Goal: Information Seeking & Learning: Learn about a topic

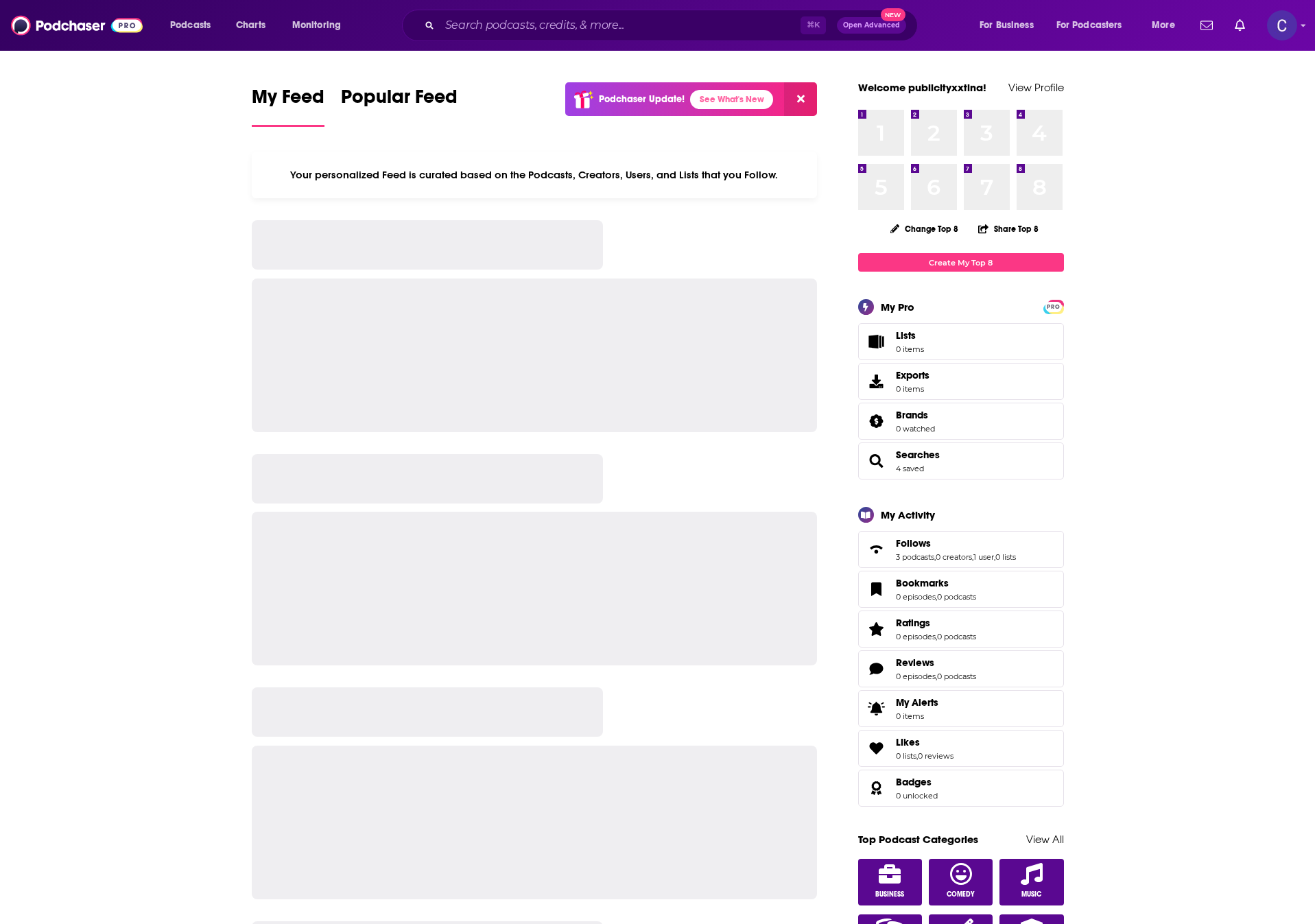
click at [612, 26] on input "Search podcasts, credits, & more..." at bounding box center [620, 25] width 361 height 22
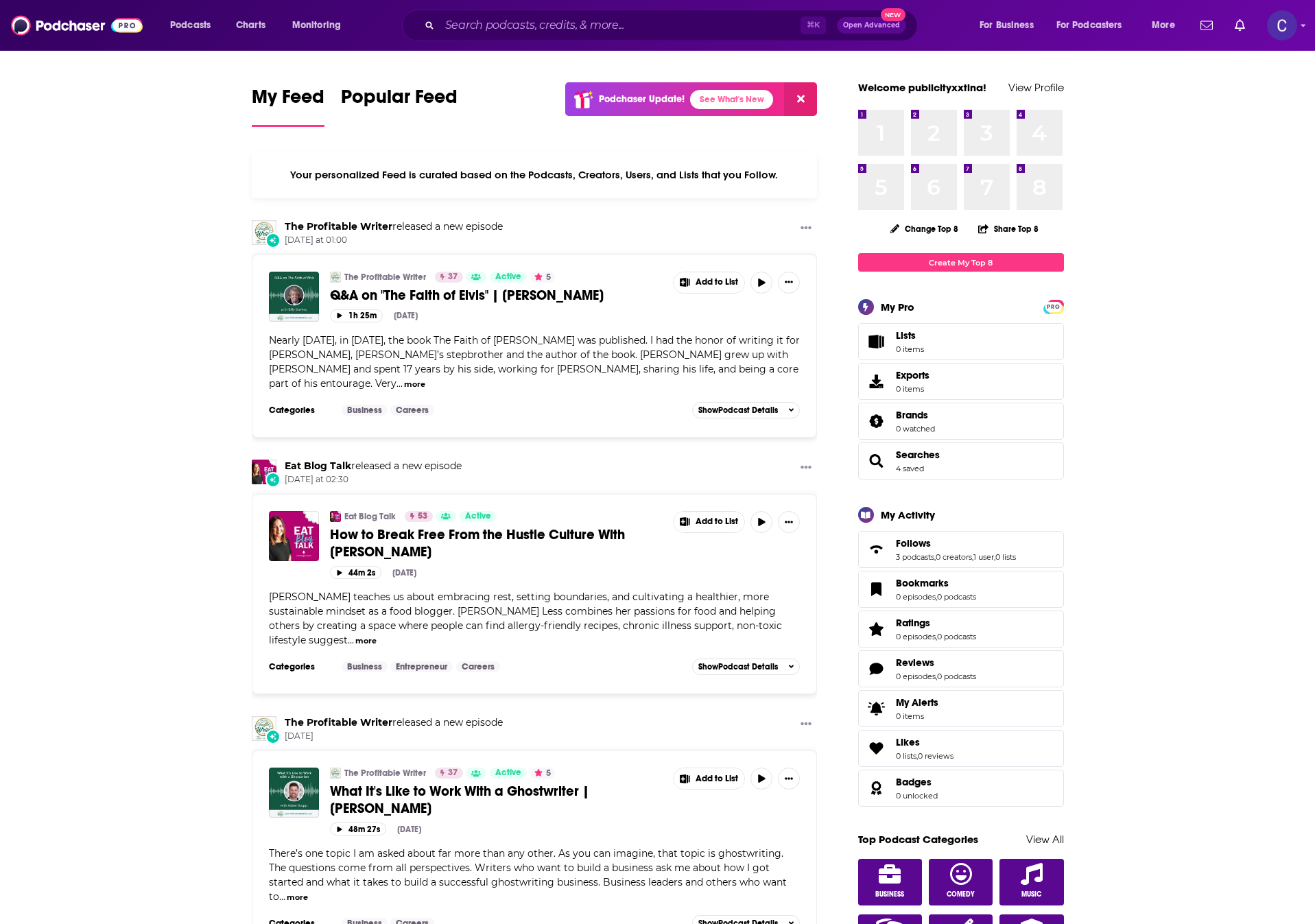
click at [612, 24] on input "Search podcasts, credits, & more..." at bounding box center [620, 25] width 361 height 22
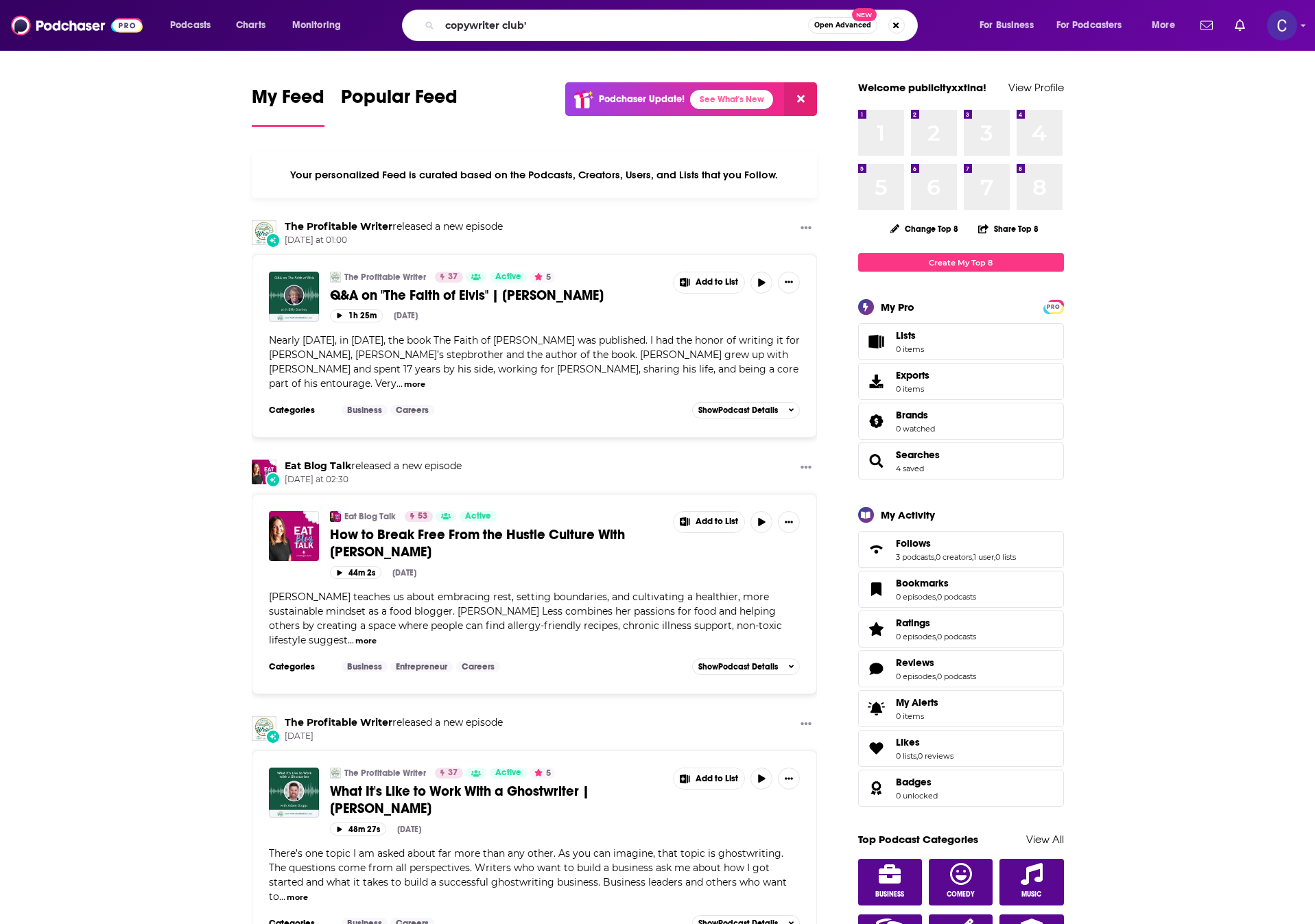
type input "copywriter club'"
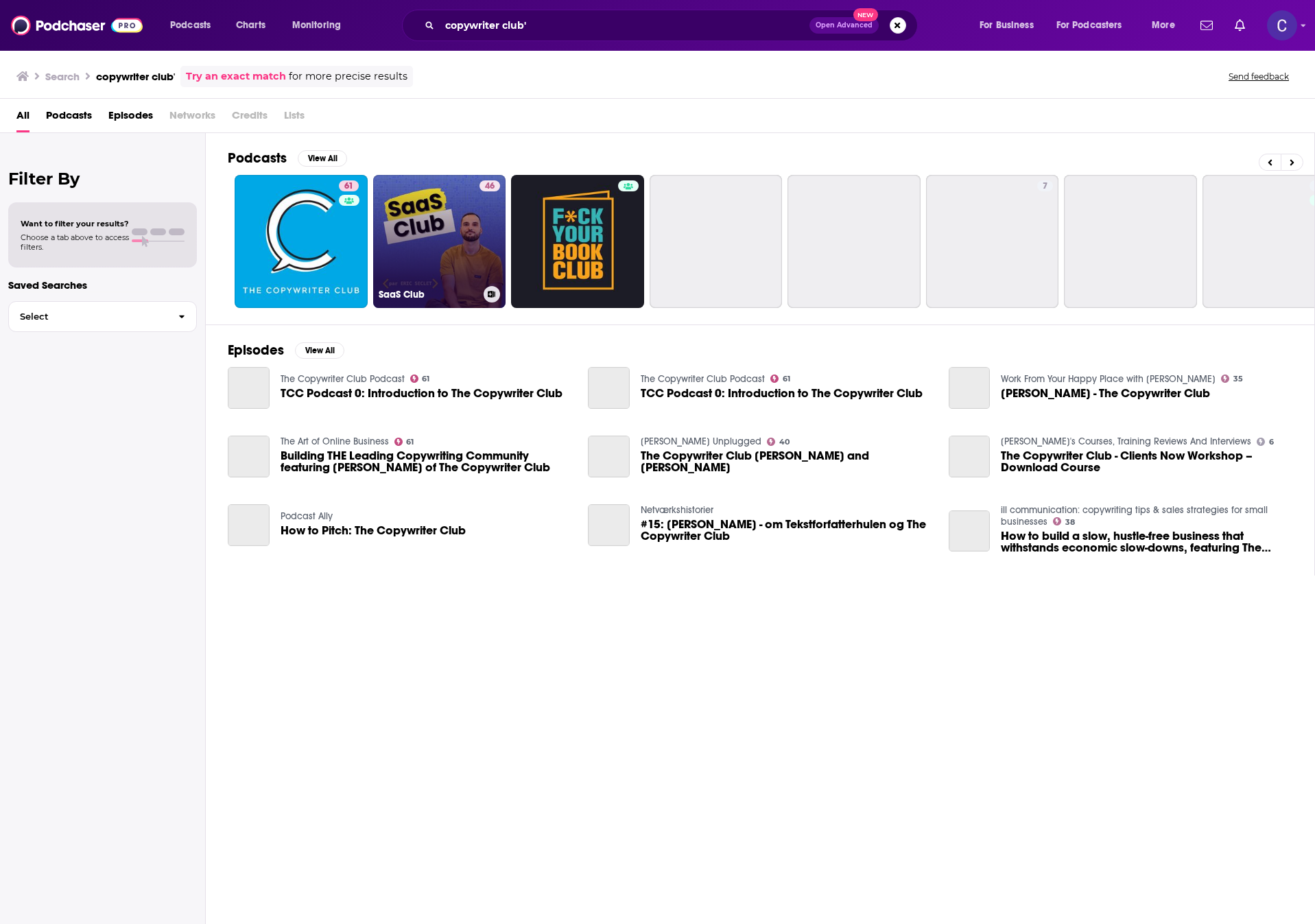
scroll to position [0, 3]
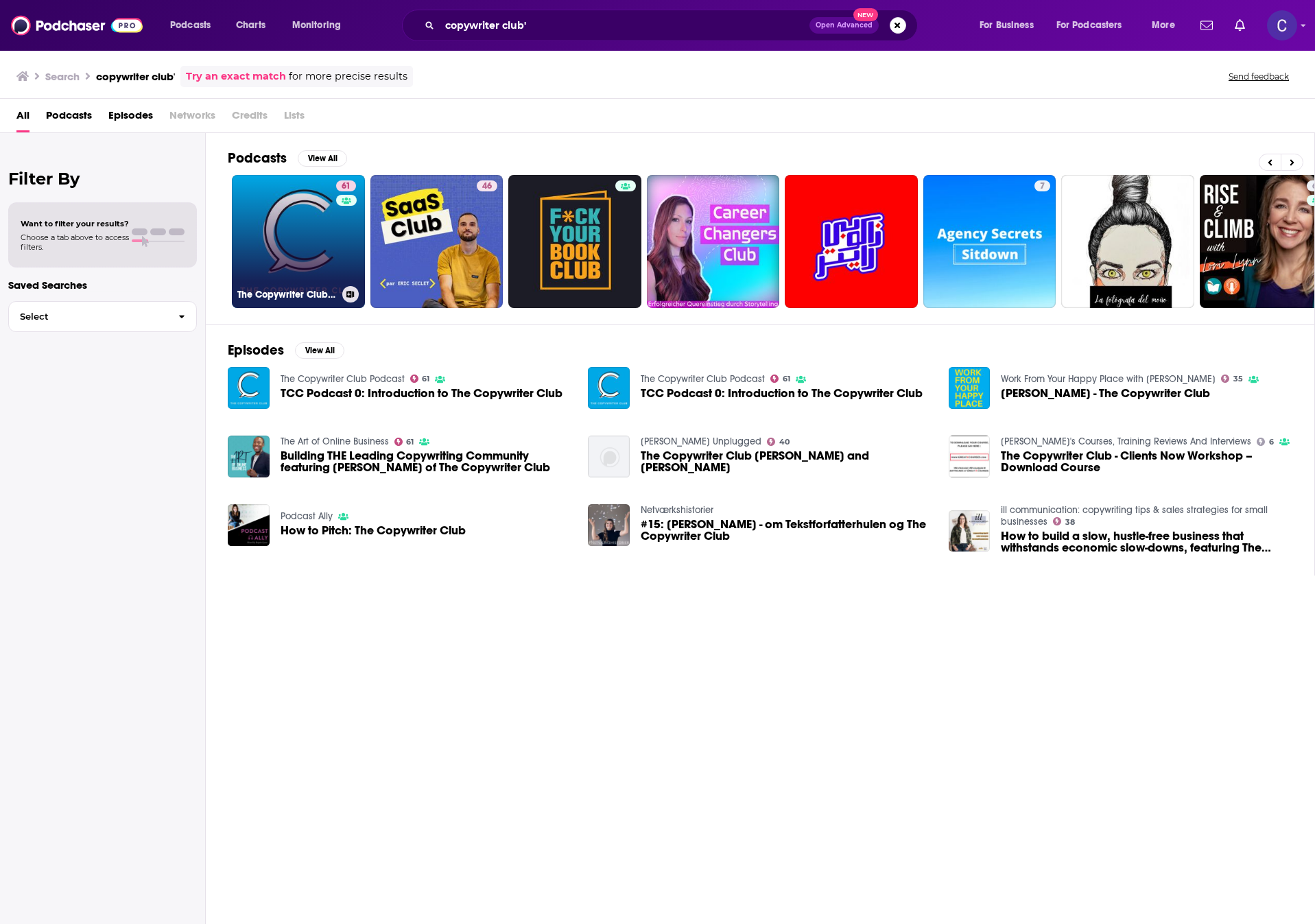
click at [294, 256] on link "61 The Copywriter Club Podcast" at bounding box center [298, 241] width 133 height 133
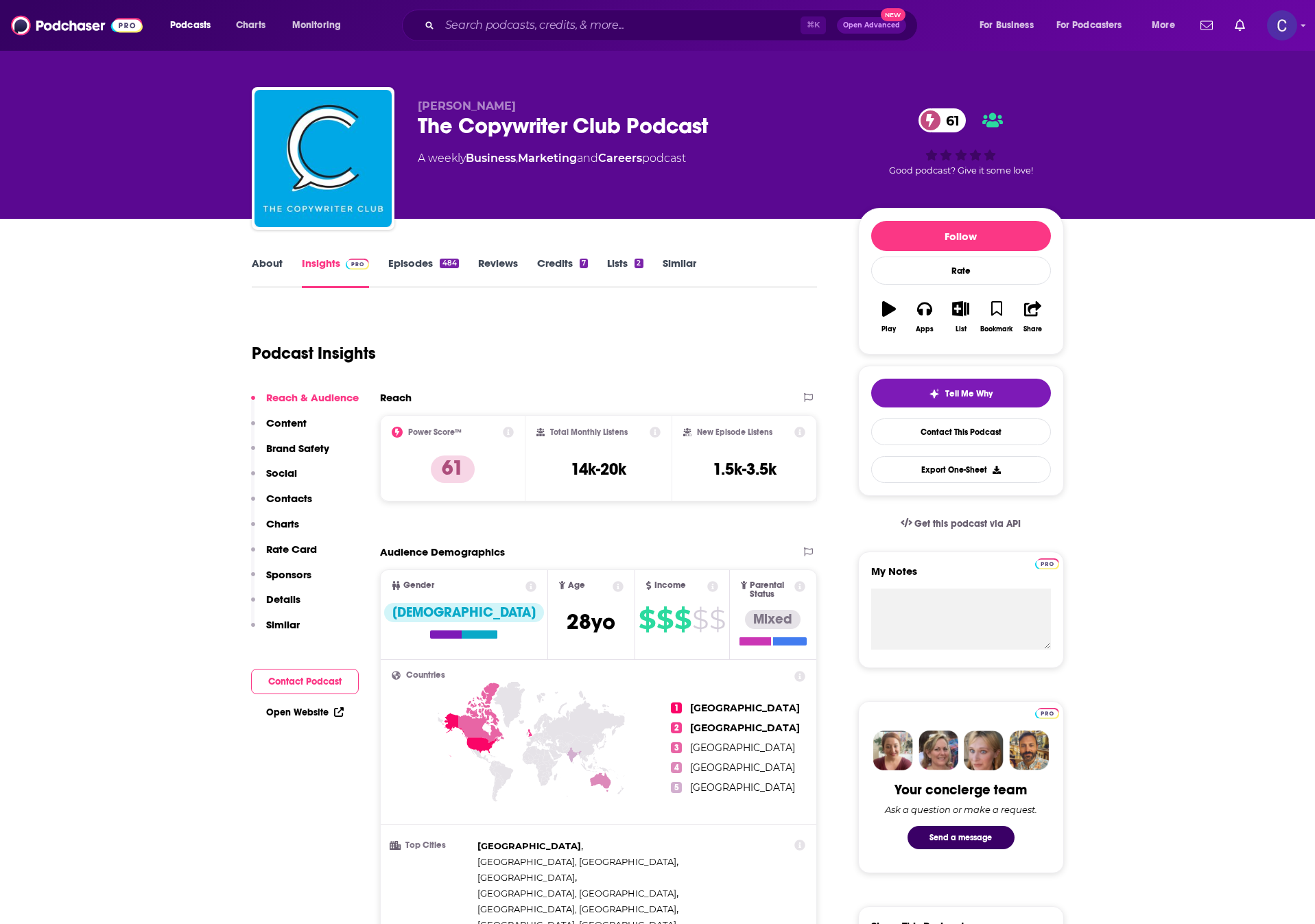
scroll to position [5, 0]
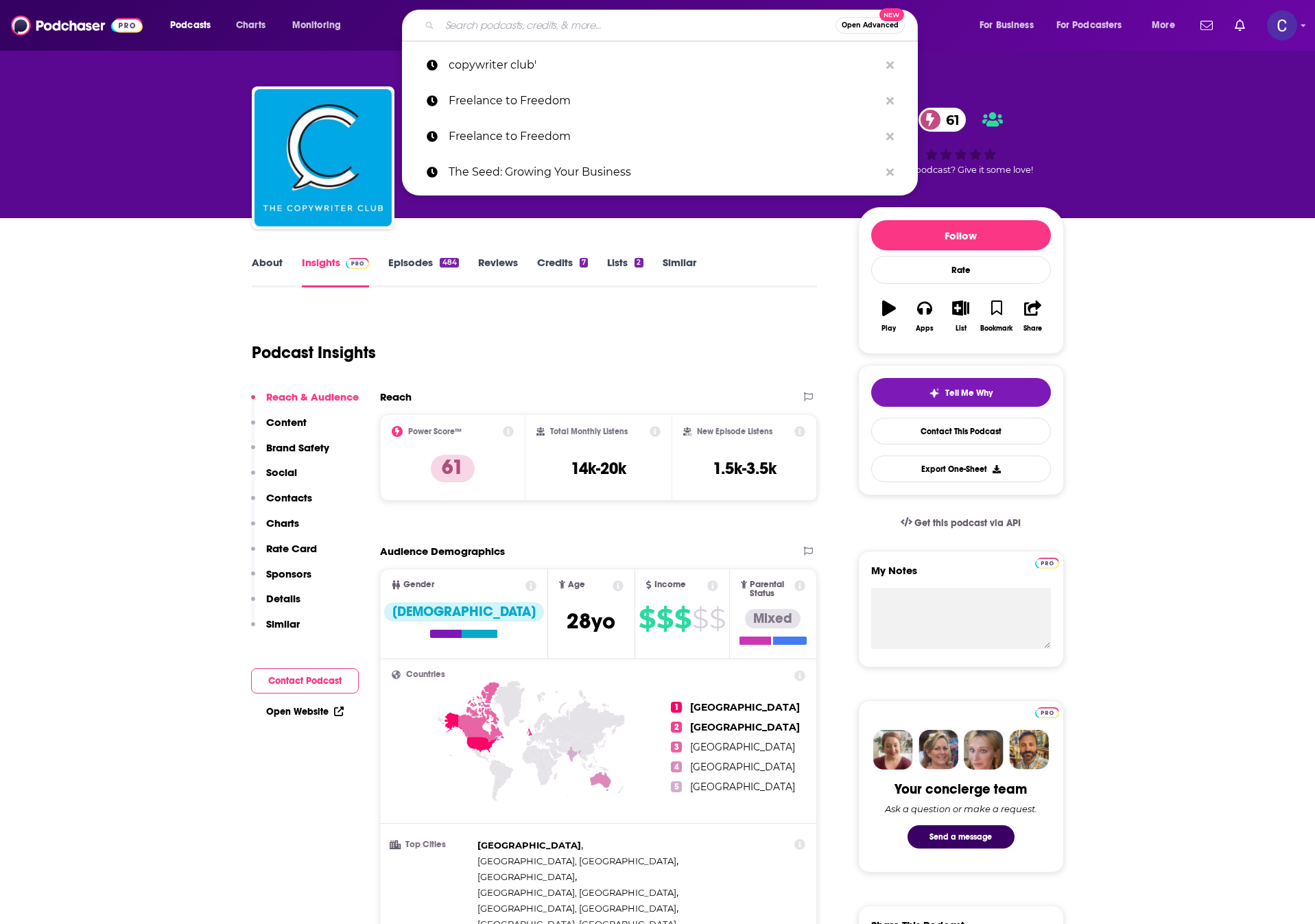
click at [563, 30] on input "Search podcasts, credits, & more..." at bounding box center [637, 25] width 396 height 22
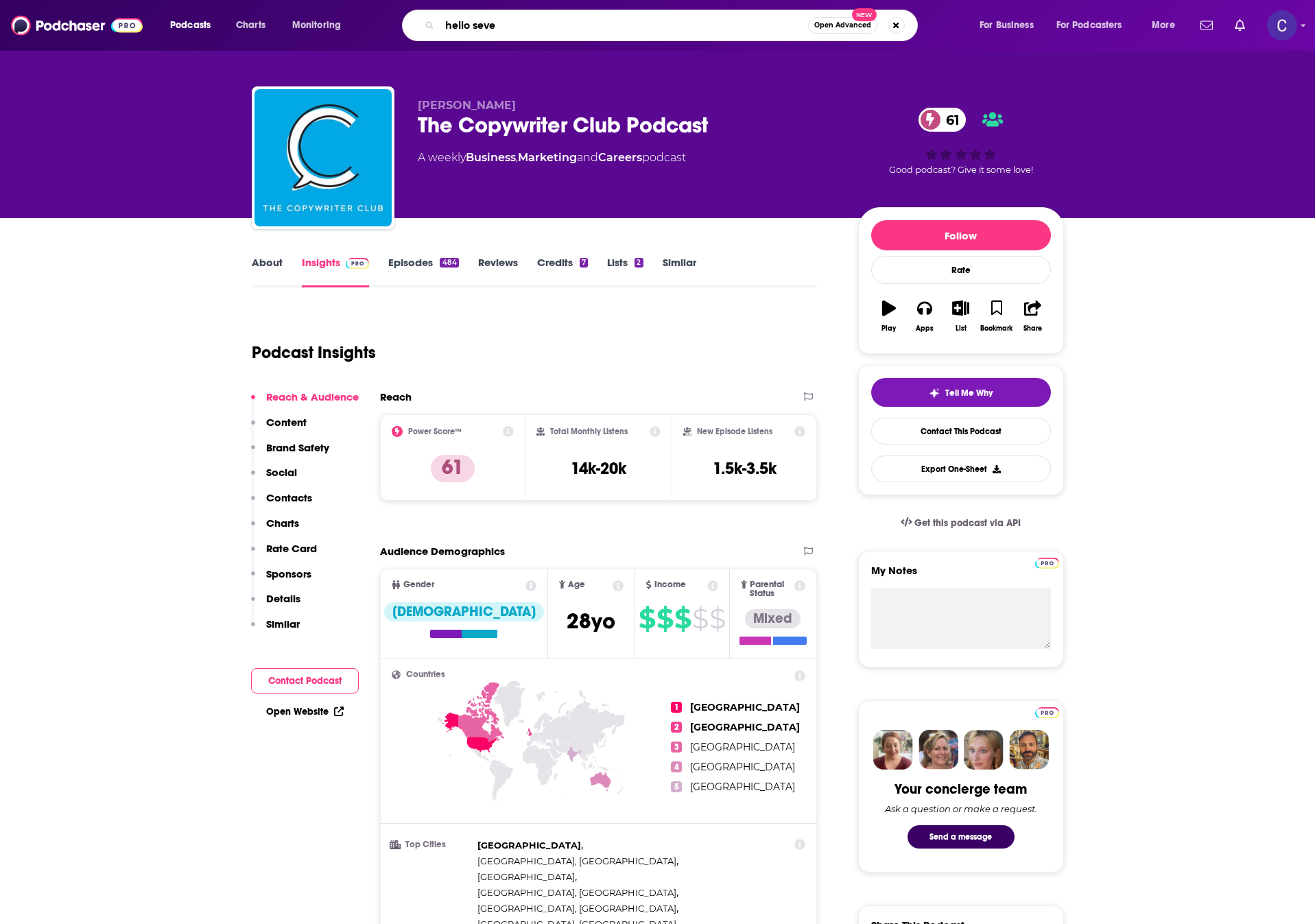
type input "hello seven"
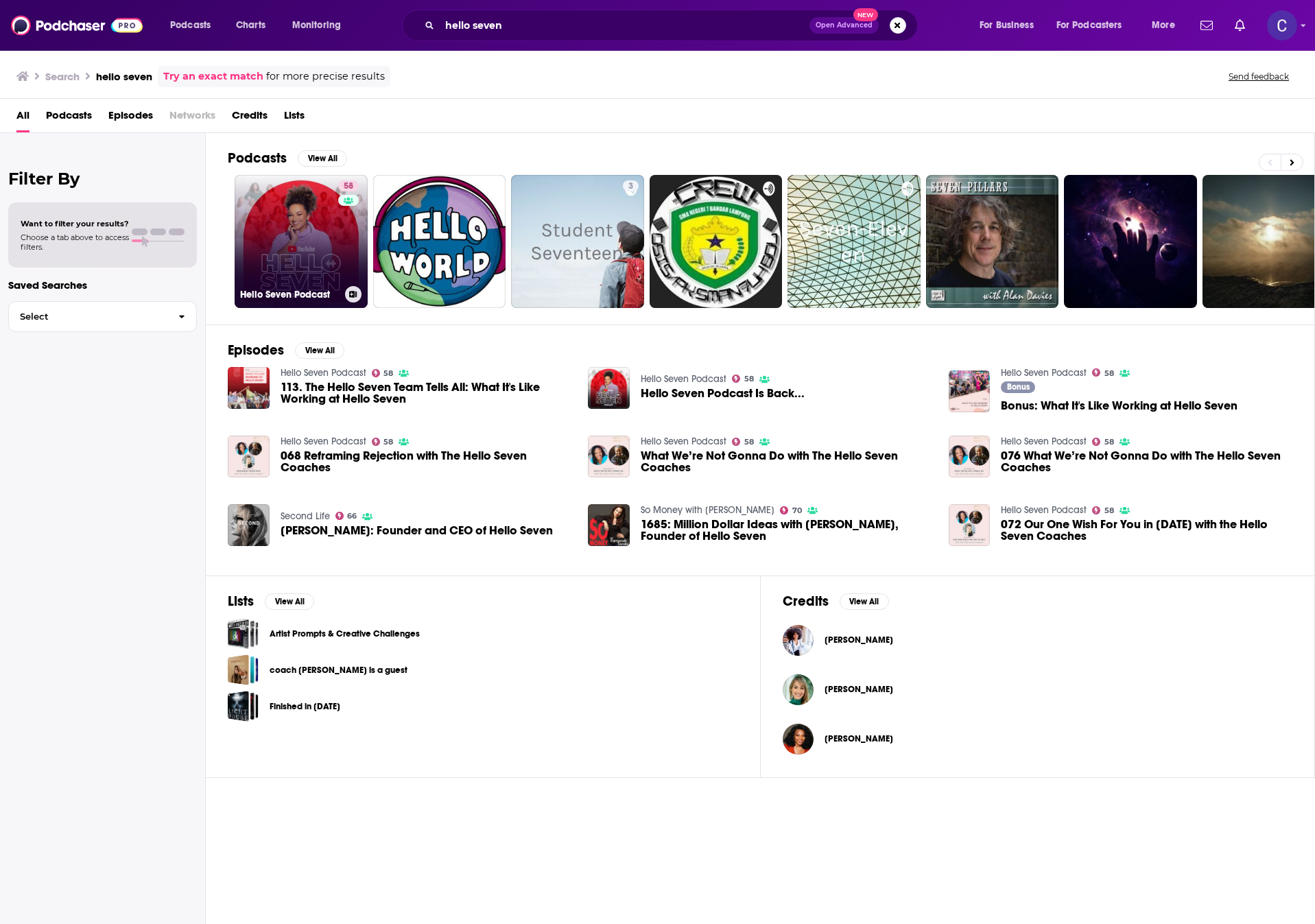
click at [265, 214] on link "58 Hello Seven Podcast" at bounding box center [301, 241] width 133 height 133
